Goal: Find specific page/section: Find specific page/section

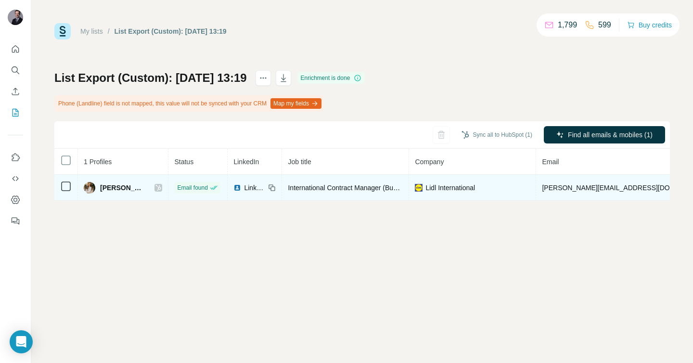
click at [475, 189] on span "Lidl International" at bounding box center [450, 188] width 50 height 10
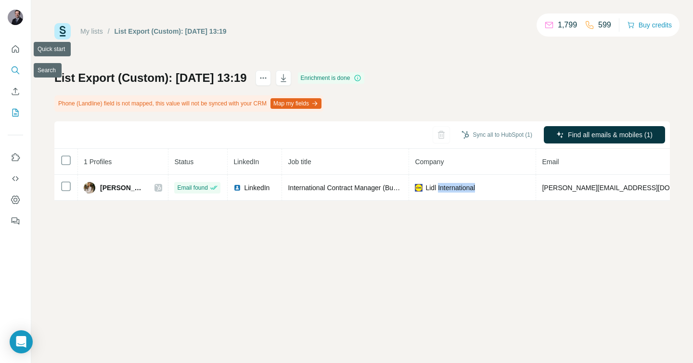
click at [18, 69] on icon "Search" at bounding box center [16, 70] width 10 height 10
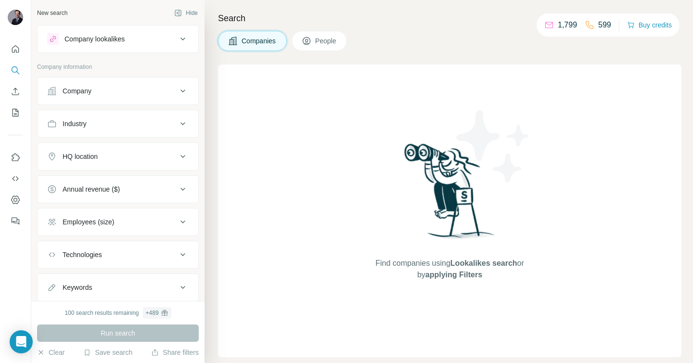
click at [135, 89] on div "Company" at bounding box center [112, 91] width 130 height 10
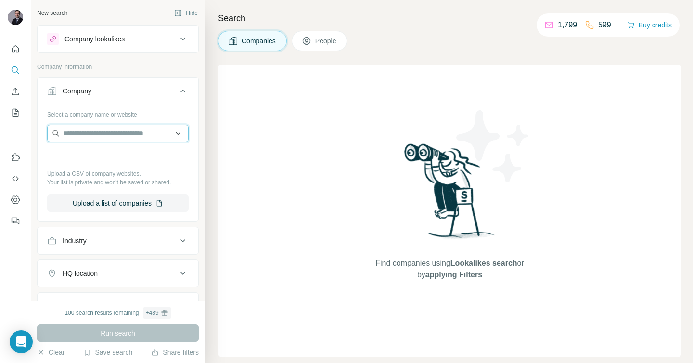
click at [123, 131] on input "text" at bounding box center [117, 133] width 141 height 17
type input "********"
click at [167, 74] on div "Company information" at bounding box center [118, 70] width 162 height 14
